Goal: Information Seeking & Learning: Learn about a topic

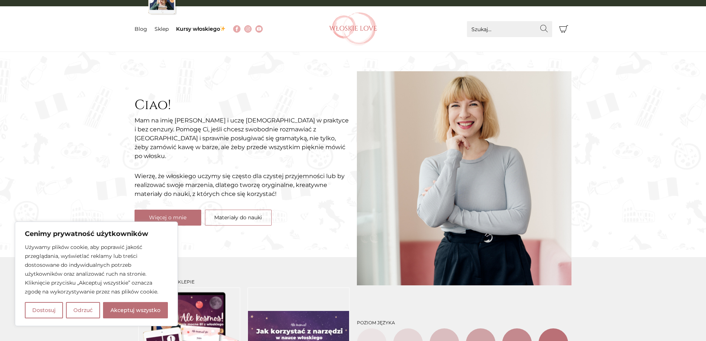
scroll to position [74, 0]
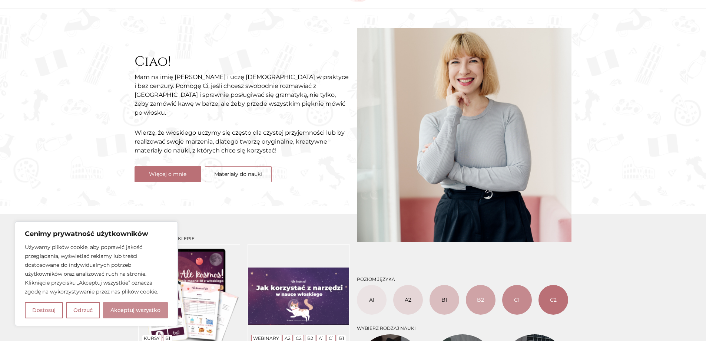
click at [112, 310] on button "Akceptuj wszystko" at bounding box center [135, 310] width 65 height 16
checkbox input "true"
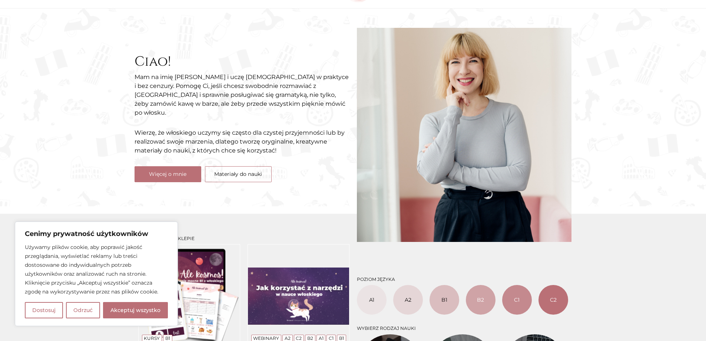
checkbox input "true"
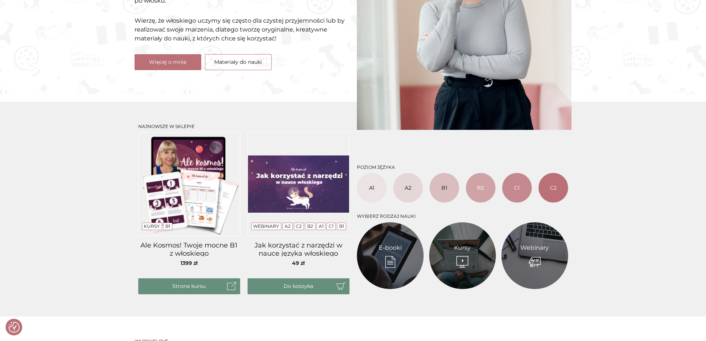
scroll to position [185, 0]
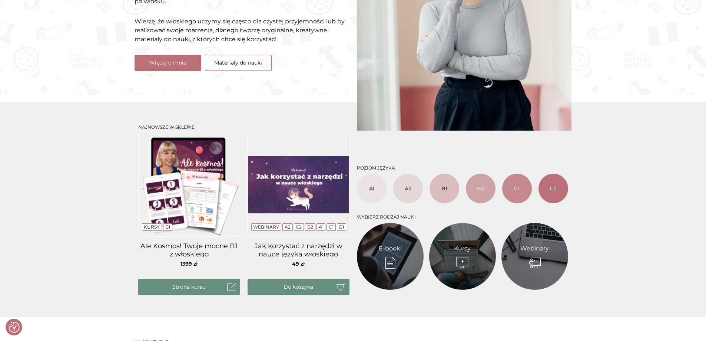
click at [561, 197] on link "C2" at bounding box center [554, 189] width 30 height 30
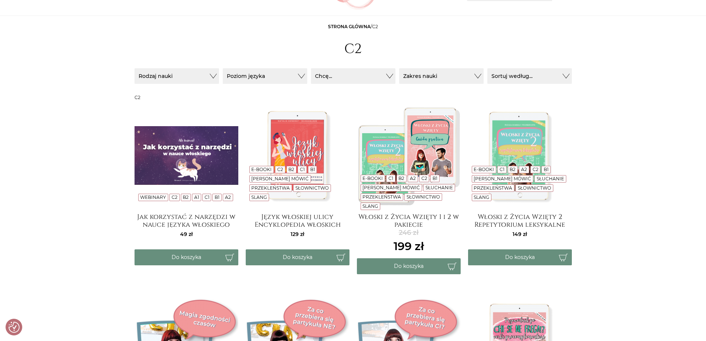
scroll to position [74, 0]
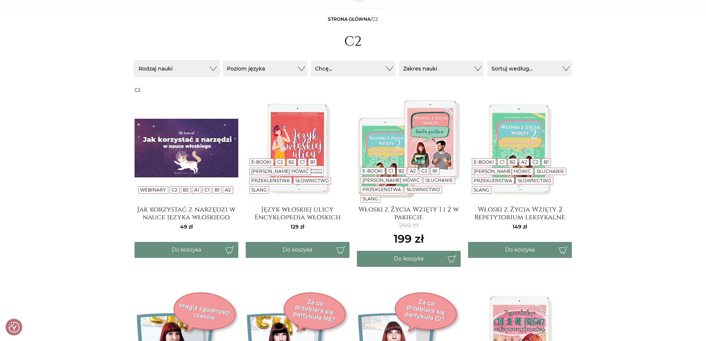
click at [183, 67] on button "Rodzaj nauki" at bounding box center [177, 69] width 85 height 16
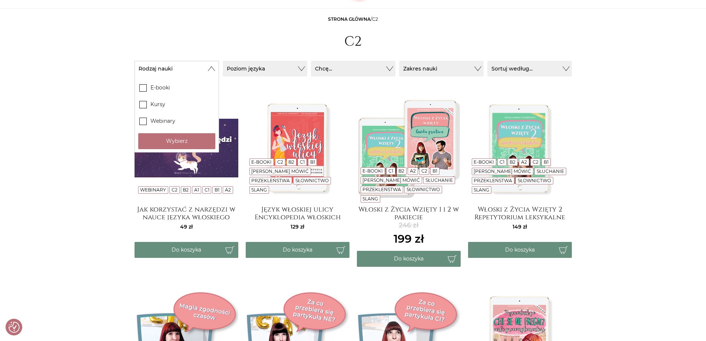
click at [201, 38] on header "Strona główna / C2 C2" at bounding box center [354, 34] width 438 height 37
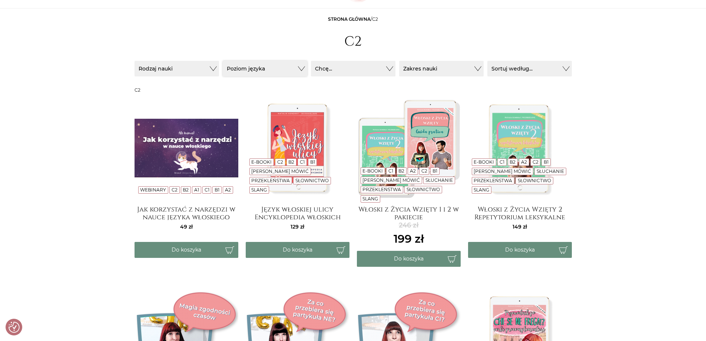
click at [219, 71] on button "Poziom języka" at bounding box center [177, 69] width 85 height 16
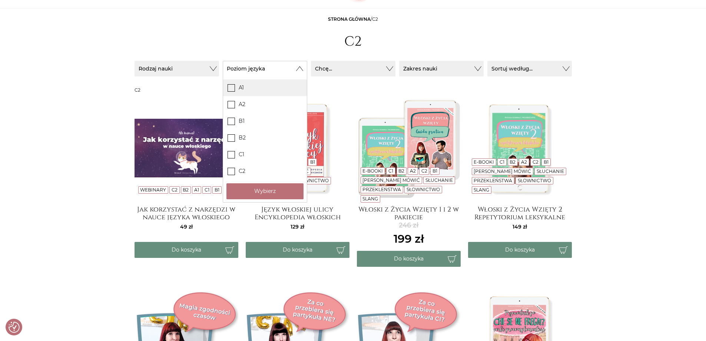
click at [229, 88] on icon at bounding box center [231, 87] width 6 height 6
click at [0, 0] on input "A1" at bounding box center [0, 0] width 0 height 0
click at [246, 189] on button "Wybierz" at bounding box center [265, 191] width 77 height 16
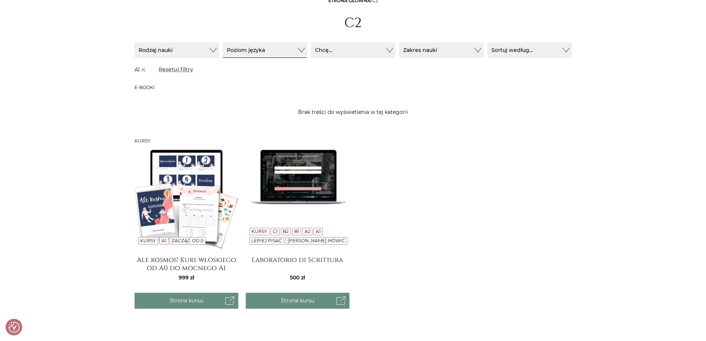
scroll to position [37, 0]
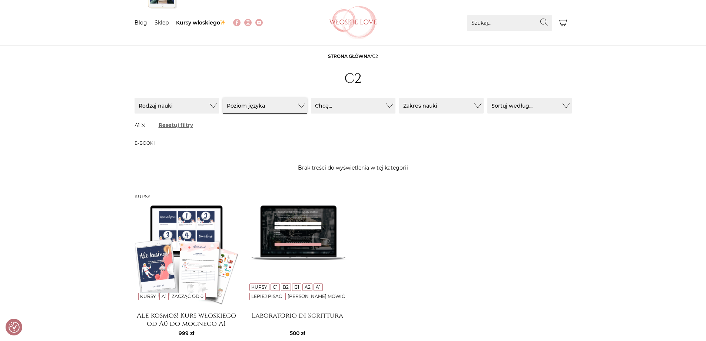
click at [264, 108] on button "Poziom języka" at bounding box center [265, 106] width 85 height 16
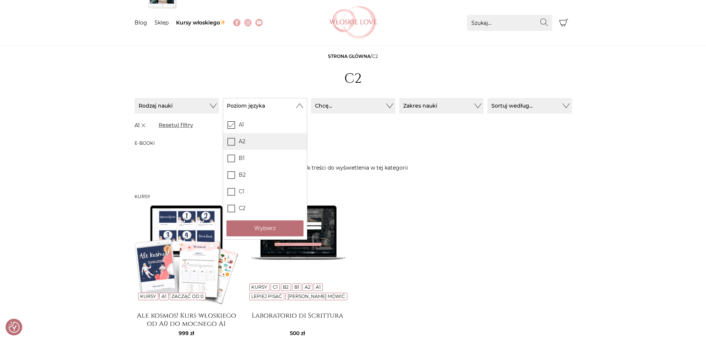
click at [234, 141] on icon at bounding box center [231, 141] width 6 height 6
click at [0, 0] on input "A2" at bounding box center [0, 0] width 0 height 0
click at [234, 125] on icon at bounding box center [231, 124] width 6 height 6
click at [0, 0] on input "A1" at bounding box center [0, 0] width 0 height 0
click at [265, 228] on button "Wybierz" at bounding box center [265, 228] width 77 height 16
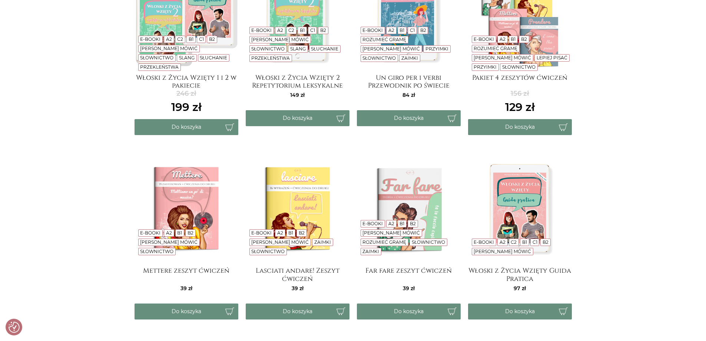
scroll to position [222, 0]
